Goal: Information Seeking & Learning: Find specific fact

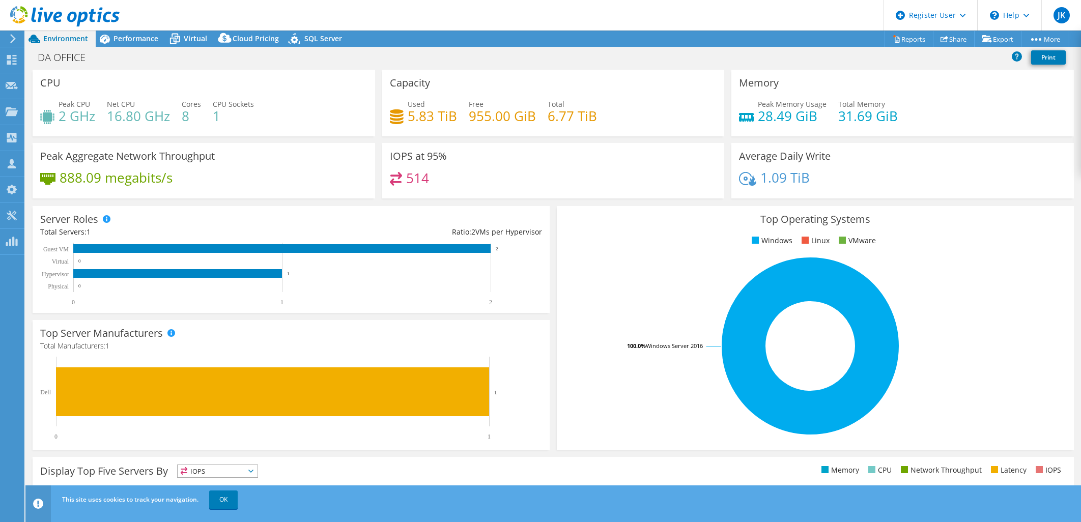
select select "USD"
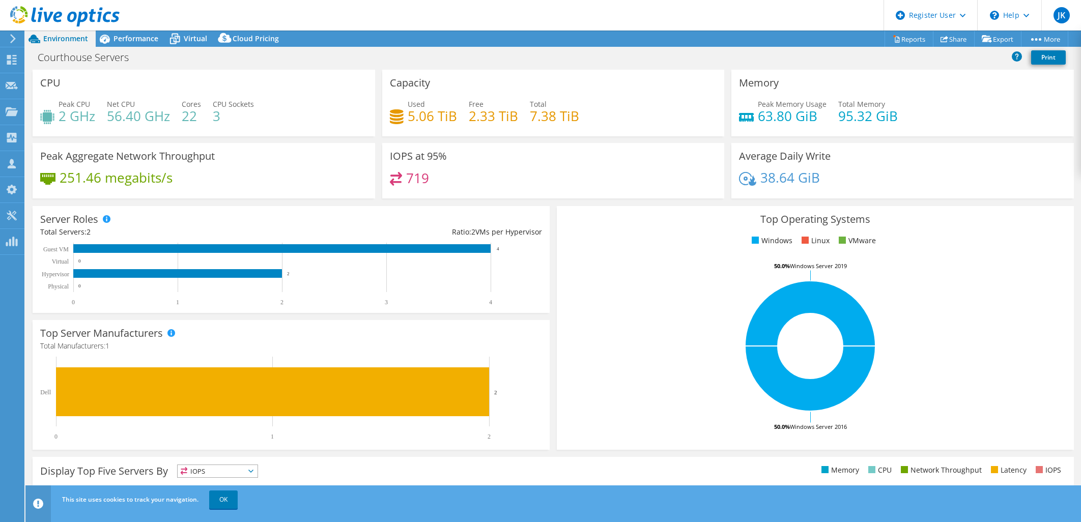
select select "USD"
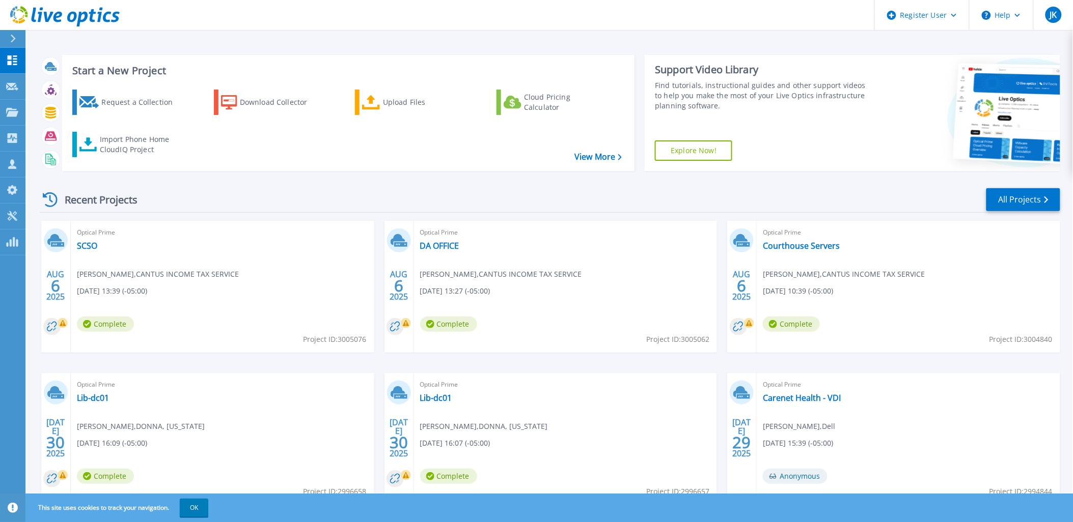
click at [297, 195] on div "Recent Projects All Projects" at bounding box center [549, 199] width 1021 height 25
click at [3, 39] on button at bounding box center [12, 39] width 25 height 18
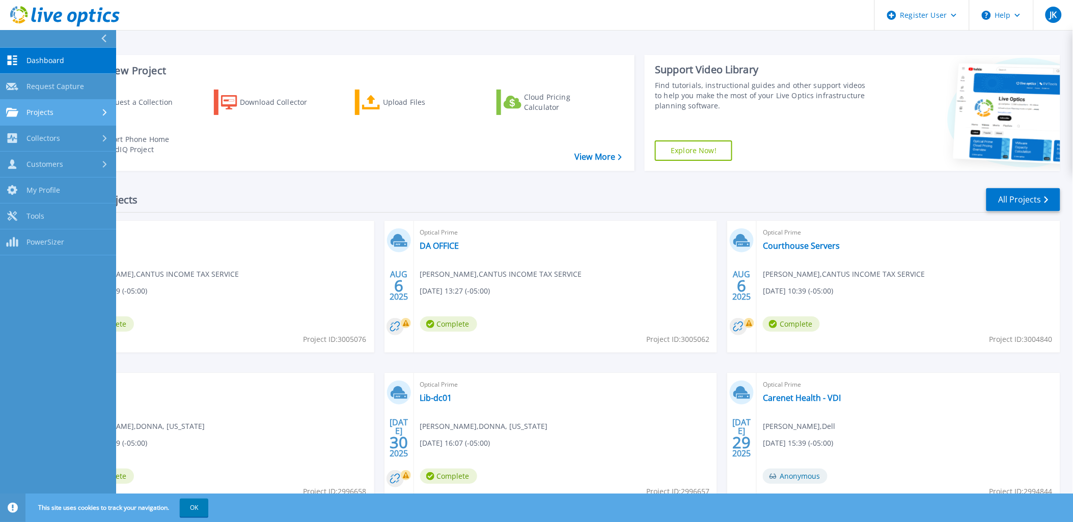
click at [39, 103] on link "Projects Projects" at bounding box center [58, 113] width 116 height 26
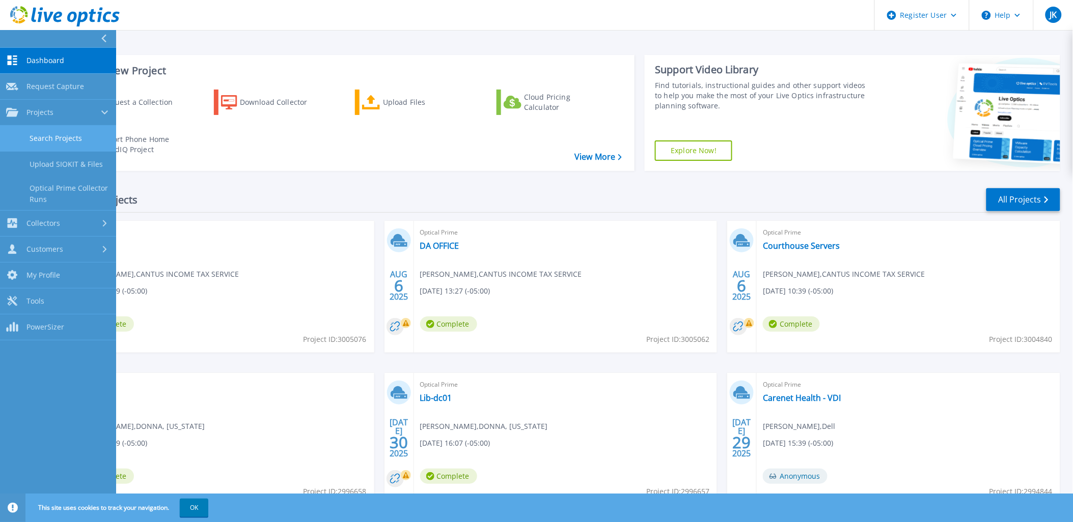
click at [74, 133] on link "Search Projects" at bounding box center [58, 139] width 116 height 26
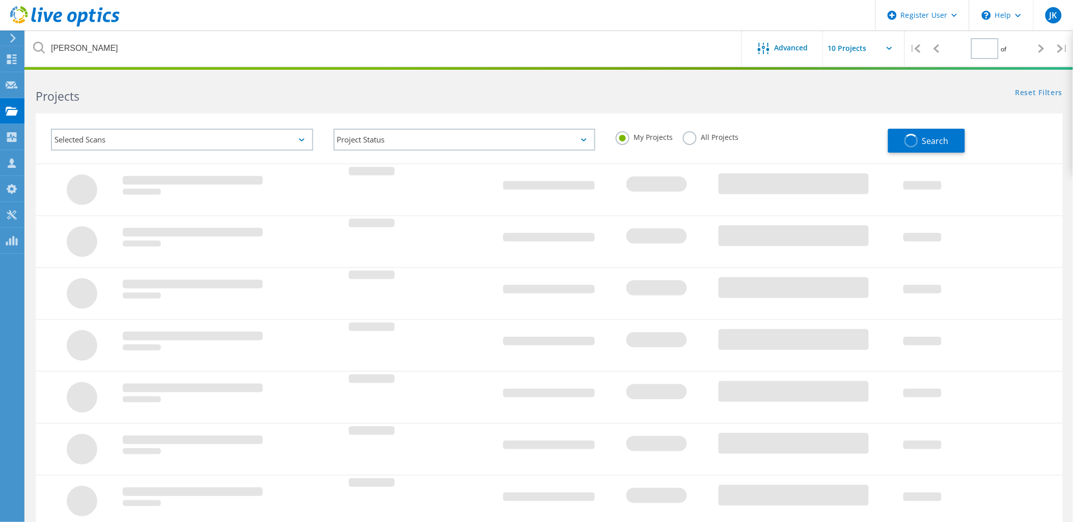
type input "1"
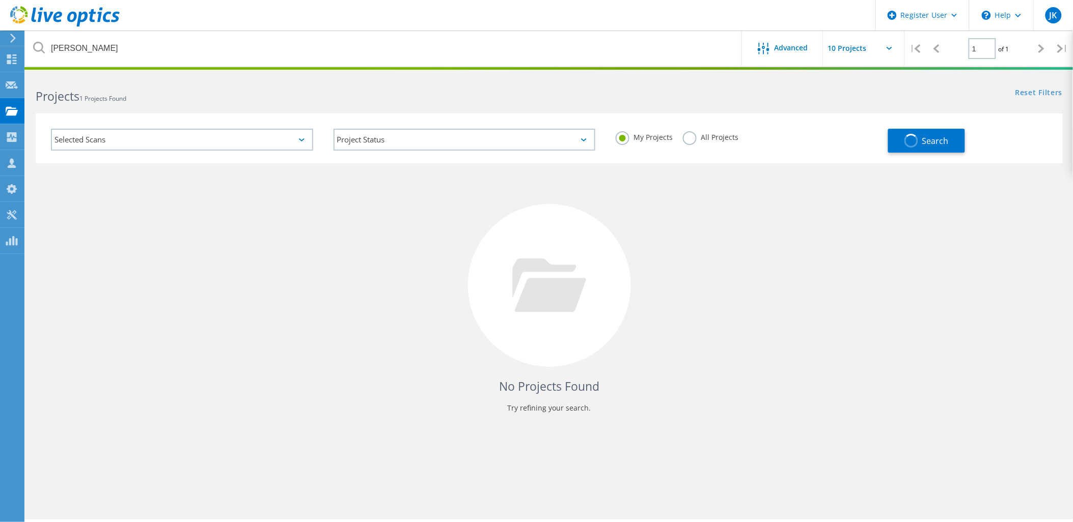
click at [691, 138] on label "All Projects" at bounding box center [710, 136] width 55 height 10
click at [0, 0] on input "All Projects" at bounding box center [0, 0] width 0 height 0
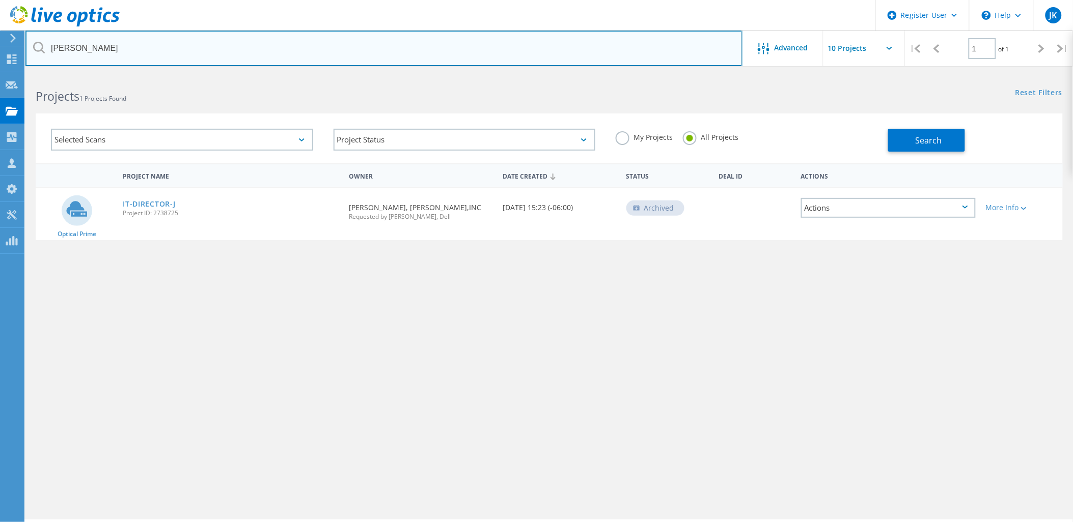
click at [548, 52] on input "alvarez" at bounding box center [383, 49] width 717 height 36
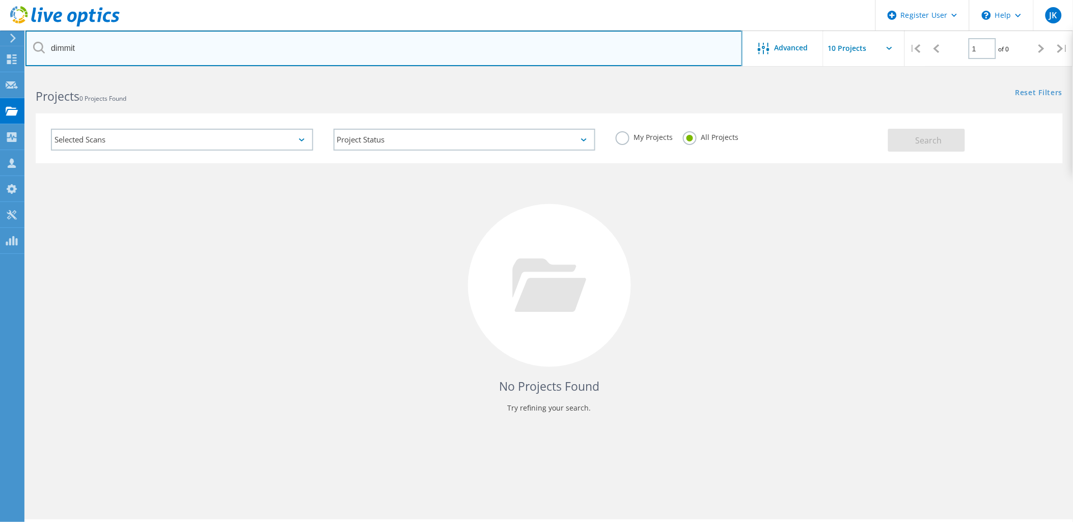
click at [306, 44] on input "dimmit" at bounding box center [383, 49] width 717 height 36
type input "javier"
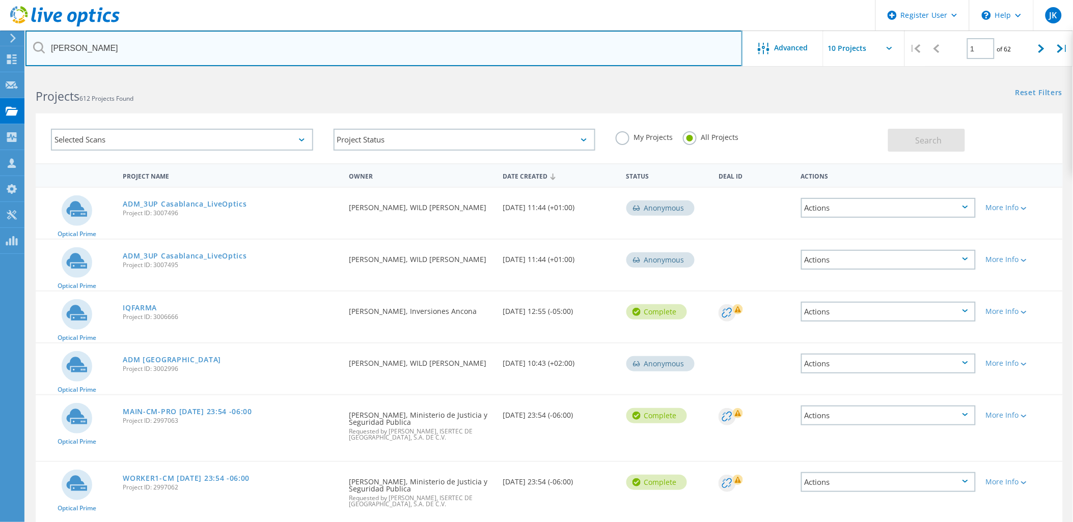
drag, startPoint x: 495, startPoint y: 52, endPoint x: 718, endPoint y: 0, distance: 229.6
